Goal: Browse casually

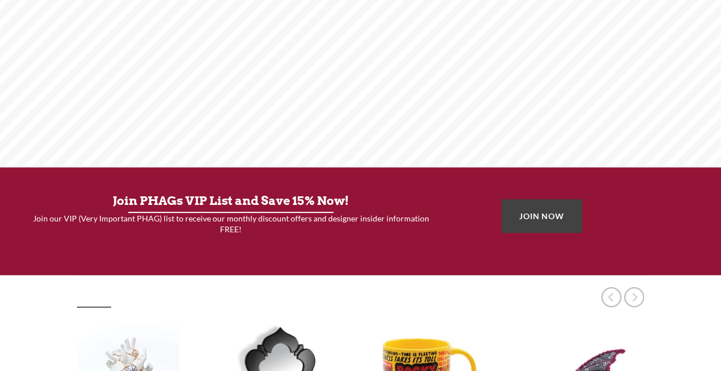
scroll to position [285, 0]
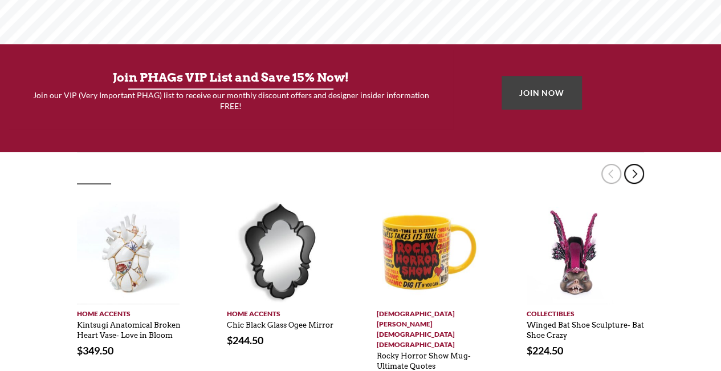
click at [639, 166] on link at bounding box center [634, 174] width 20 height 20
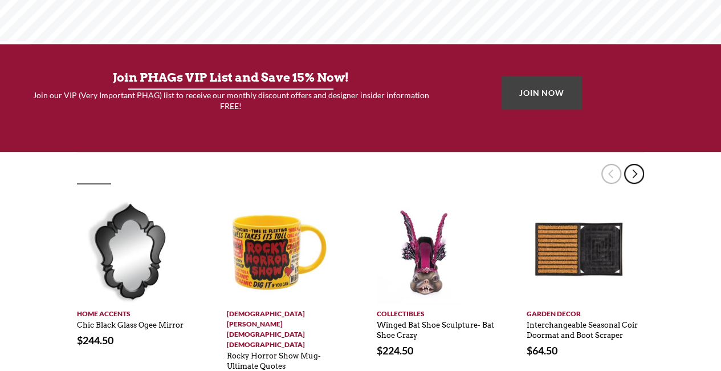
click at [639, 166] on link at bounding box center [634, 174] width 20 height 20
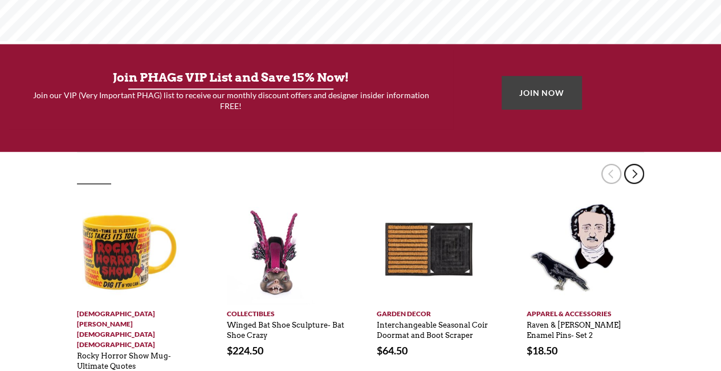
click at [639, 166] on link at bounding box center [634, 174] width 20 height 20
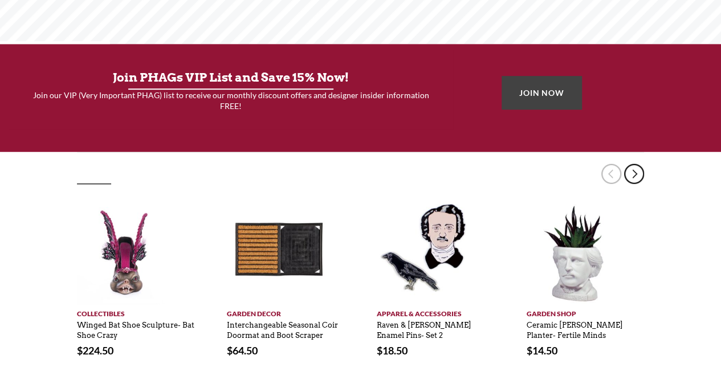
click at [639, 166] on link at bounding box center [634, 174] width 20 height 20
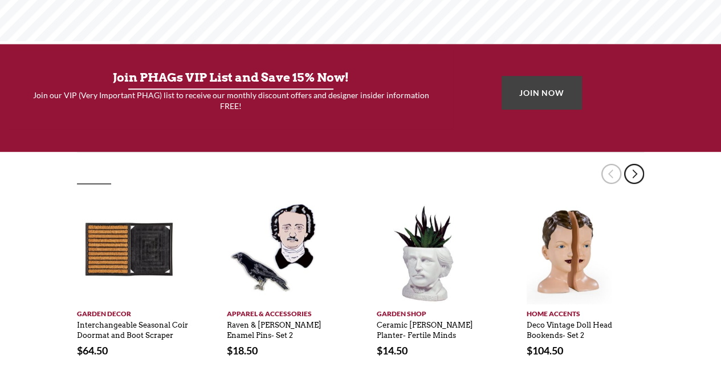
click at [639, 166] on link at bounding box center [634, 174] width 20 height 20
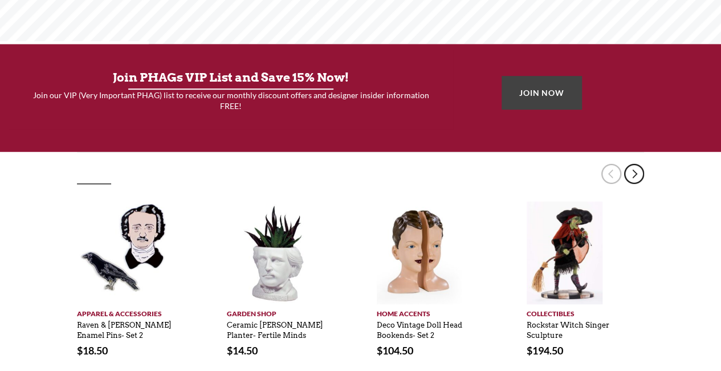
click at [639, 166] on link at bounding box center [634, 174] width 20 height 20
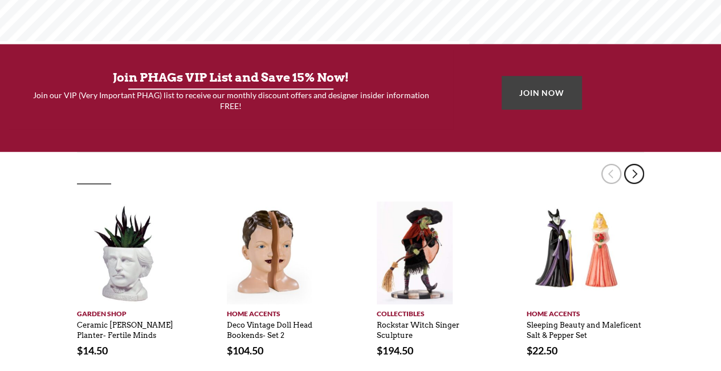
click at [639, 166] on link at bounding box center [634, 174] width 20 height 20
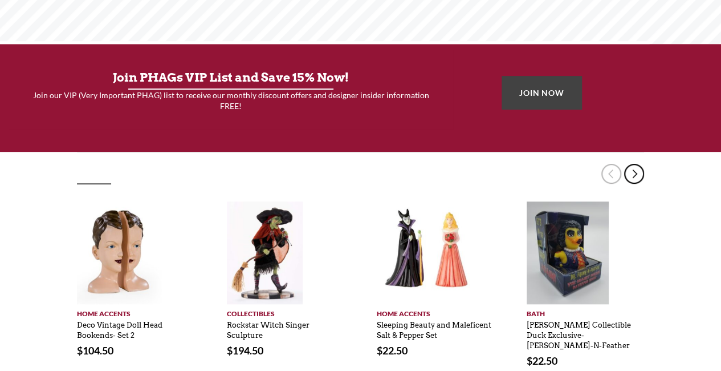
click at [639, 166] on link at bounding box center [634, 174] width 20 height 20
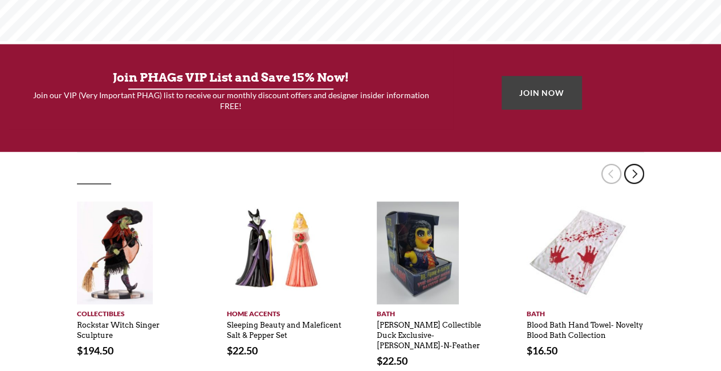
click at [639, 166] on link at bounding box center [634, 174] width 20 height 20
